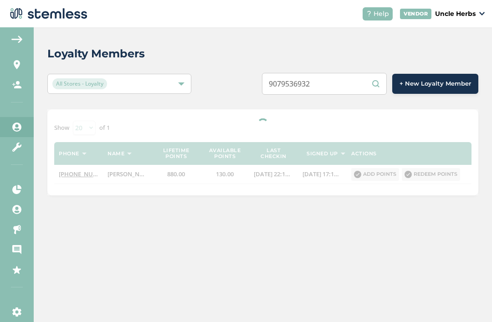
scroll to position [14, 21]
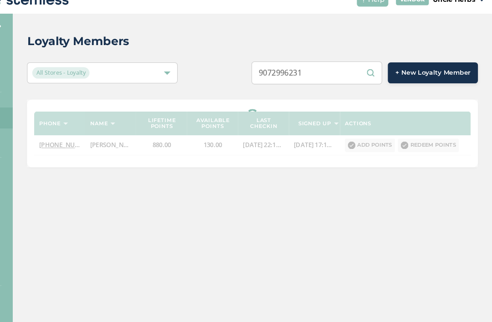
type input "9072996231"
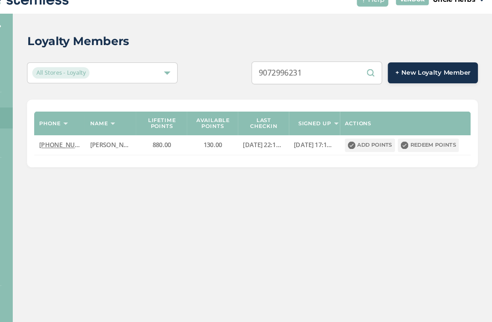
scroll to position [29, 0]
click at [290, 73] on input "9072996231" at bounding box center [324, 84] width 125 height 22
click at [292, 73] on input "9072996231" at bounding box center [324, 84] width 125 height 22
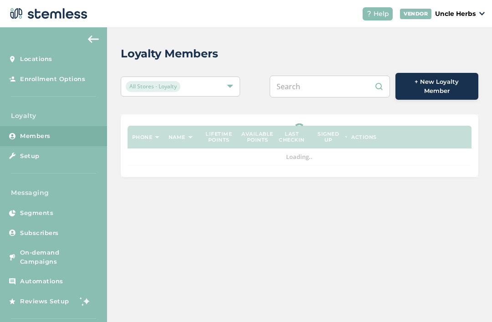
scroll to position [14, 21]
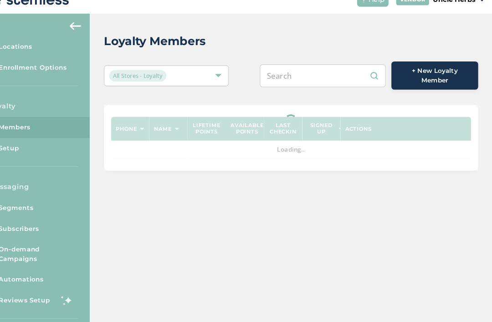
click at [311, 76] on input "text" at bounding box center [330, 87] width 120 height 22
click at [320, 76] on input "text" at bounding box center [330, 87] width 120 height 22
paste input "9072996231"
type input "9072996231"
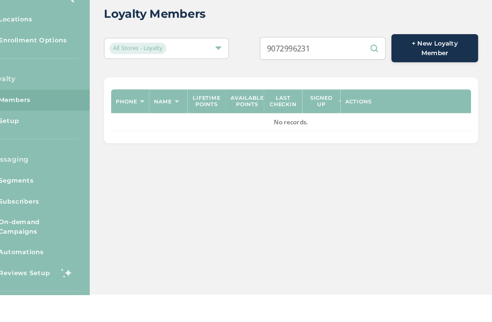
click at [353, 76] on input "9072996231" at bounding box center [330, 87] width 120 height 22
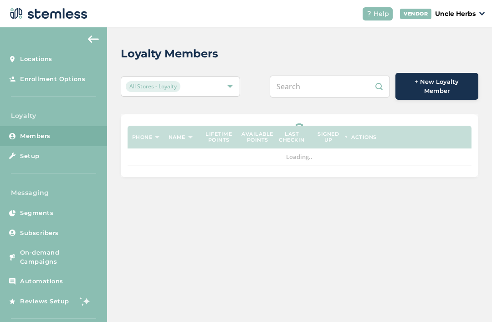
scroll to position [0, 21]
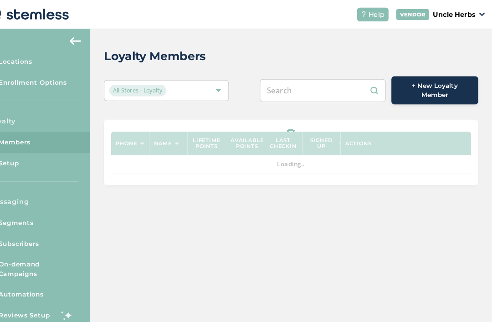
click at [314, 83] on input "text" at bounding box center [330, 87] width 120 height 22
click at [309, 82] on input "text" at bounding box center [330, 87] width 120 height 22
paste input "9072996231"
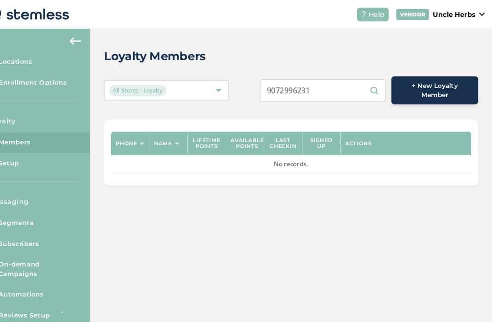
type input "9072996231"
